Goal: Information Seeking & Learning: Find specific fact

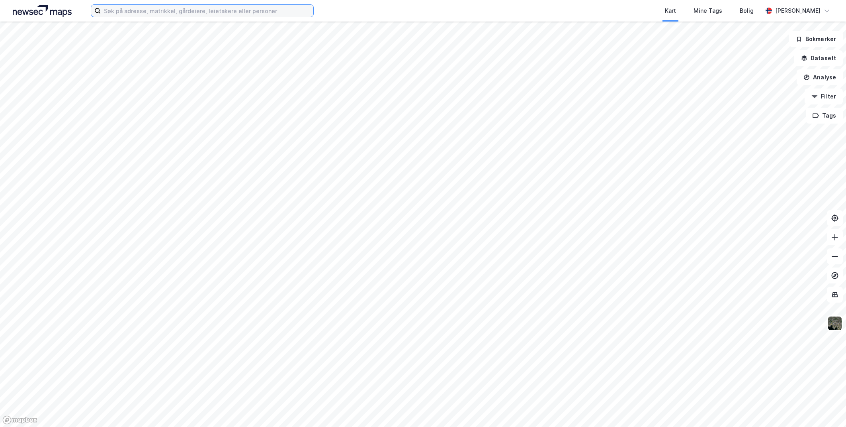
click at [187, 15] on input at bounding box center [207, 11] width 213 height 12
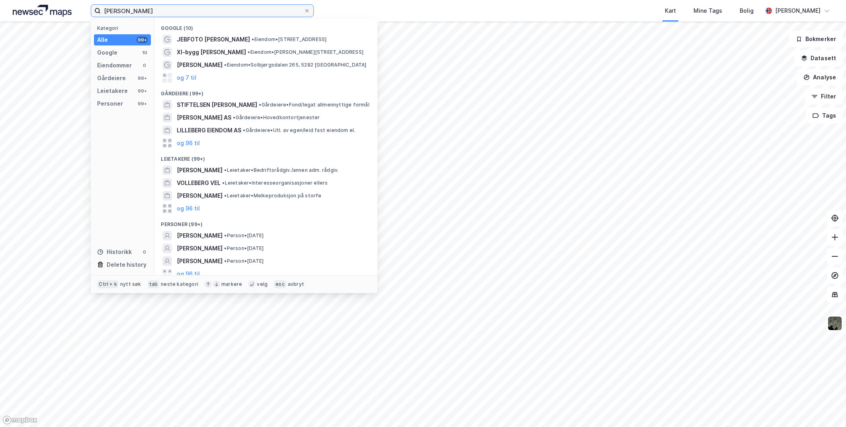
click at [125, 9] on input "[PERSON_NAME]" at bounding box center [202, 11] width 203 height 12
drag, startPoint x: 126, startPoint y: 10, endPoint x: 223, endPoint y: 21, distance: 97.0
click at [223, 17] on div "[PERSON_NAME] Kategori Alle 99+ Google 10 Eiendommer 0 Gårdeiere 99+ Leietakere…" at bounding box center [202, 10] width 223 height 13
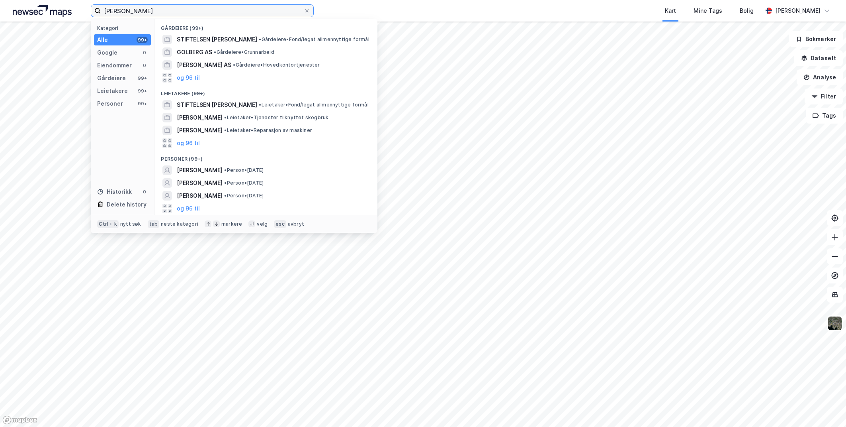
type input "[PERSON_NAME]"
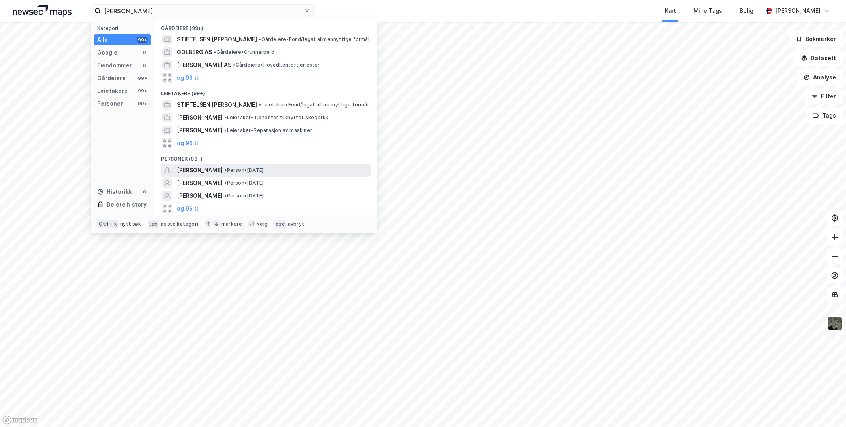
click at [198, 170] on span "[PERSON_NAME]" at bounding box center [200, 170] width 46 height 10
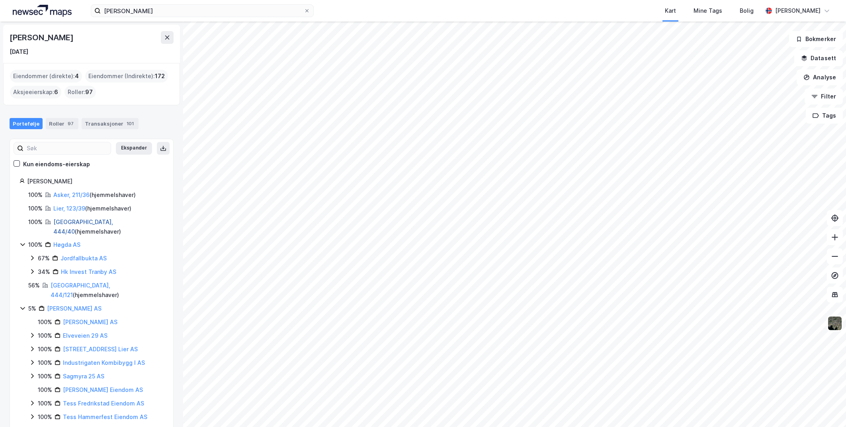
click at [77, 222] on link "[GEOGRAPHIC_DATA], 444/40" at bounding box center [83, 226] width 60 height 16
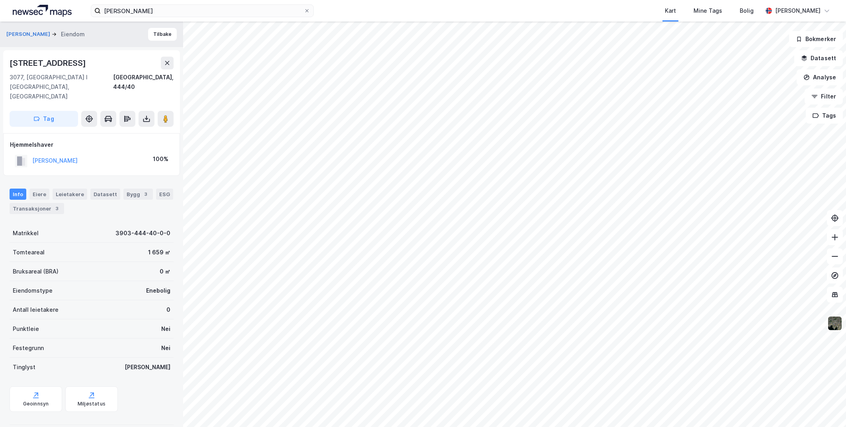
click at [352, 294] on div "[PERSON_NAME] [STREET_ADDRESS] I [GEOGRAPHIC_DATA], [GEOGRAPHIC_DATA] [GEOGRAPH…" at bounding box center [423, 224] width 846 height 405
click at [166, 111] on button at bounding box center [166, 119] width 16 height 16
click at [509, 160] on div "[PERSON_NAME] [STREET_ADDRESS] I [GEOGRAPHIC_DATA], [GEOGRAPHIC_DATA] [GEOGRAPH…" at bounding box center [423, 224] width 846 height 405
click at [553, 243] on div "[PERSON_NAME] [STREET_ADDRESS] I [GEOGRAPHIC_DATA], [GEOGRAPHIC_DATA] [GEOGRAPH…" at bounding box center [423, 224] width 846 height 405
drag, startPoint x: 163, startPoint y: 100, endPoint x: 288, endPoint y: -39, distance: 187.6
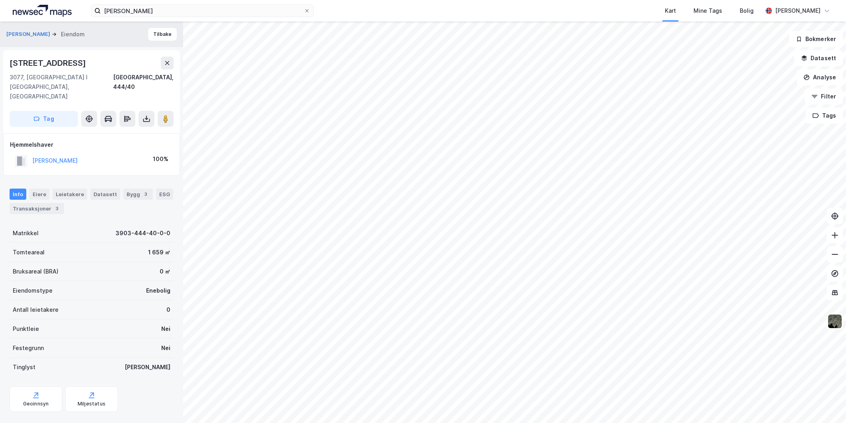
click at [288, 0] on html "[PERSON_NAME] Kart Mine Tags Bolig [PERSON_NAME] [PERSON_NAME] [STREET_ADDRESS]…" at bounding box center [423, 211] width 846 height 423
click at [475, 423] on html "[PERSON_NAME] Kart Mine Tags Bolig [PERSON_NAME] [PERSON_NAME] [STREET_ADDRESS]…" at bounding box center [423, 211] width 846 height 423
